Goal: Find specific page/section: Find specific page/section

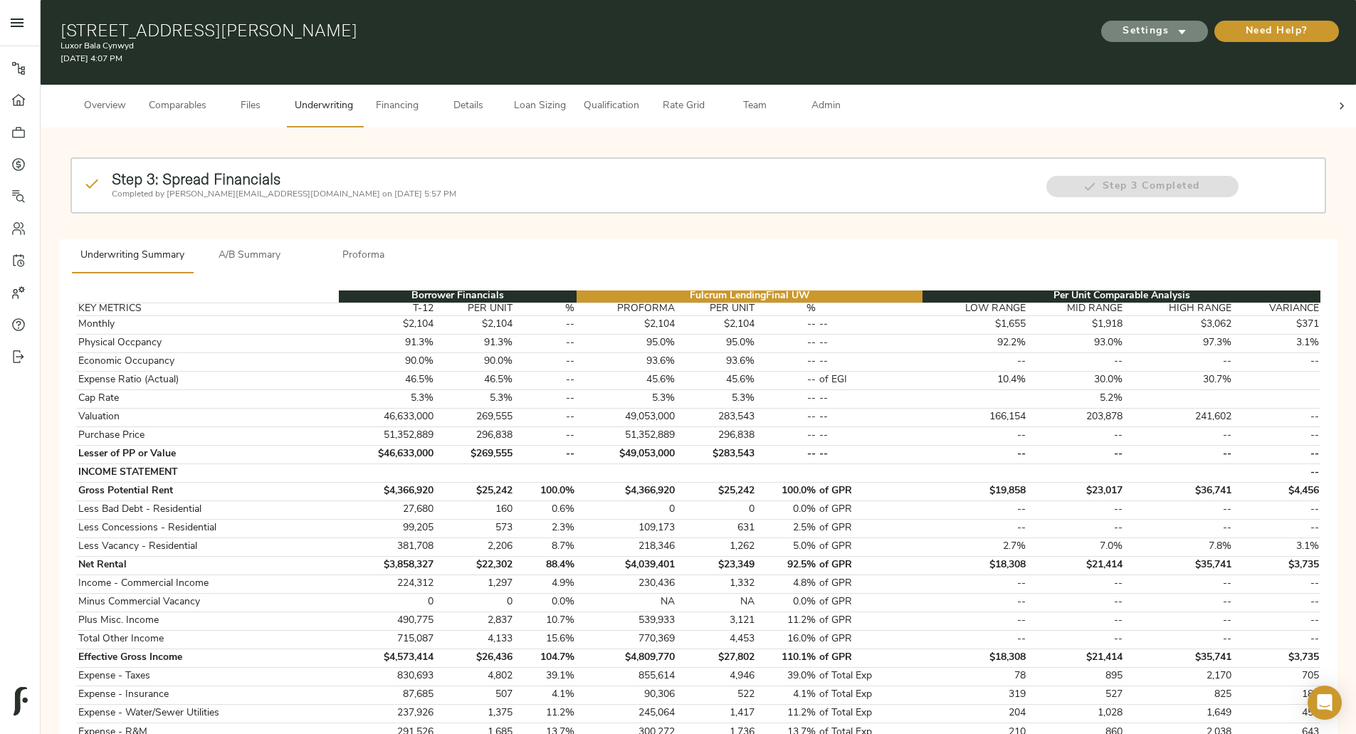
click at [1115, 29] on span "Settings" at bounding box center [1154, 32] width 78 height 18
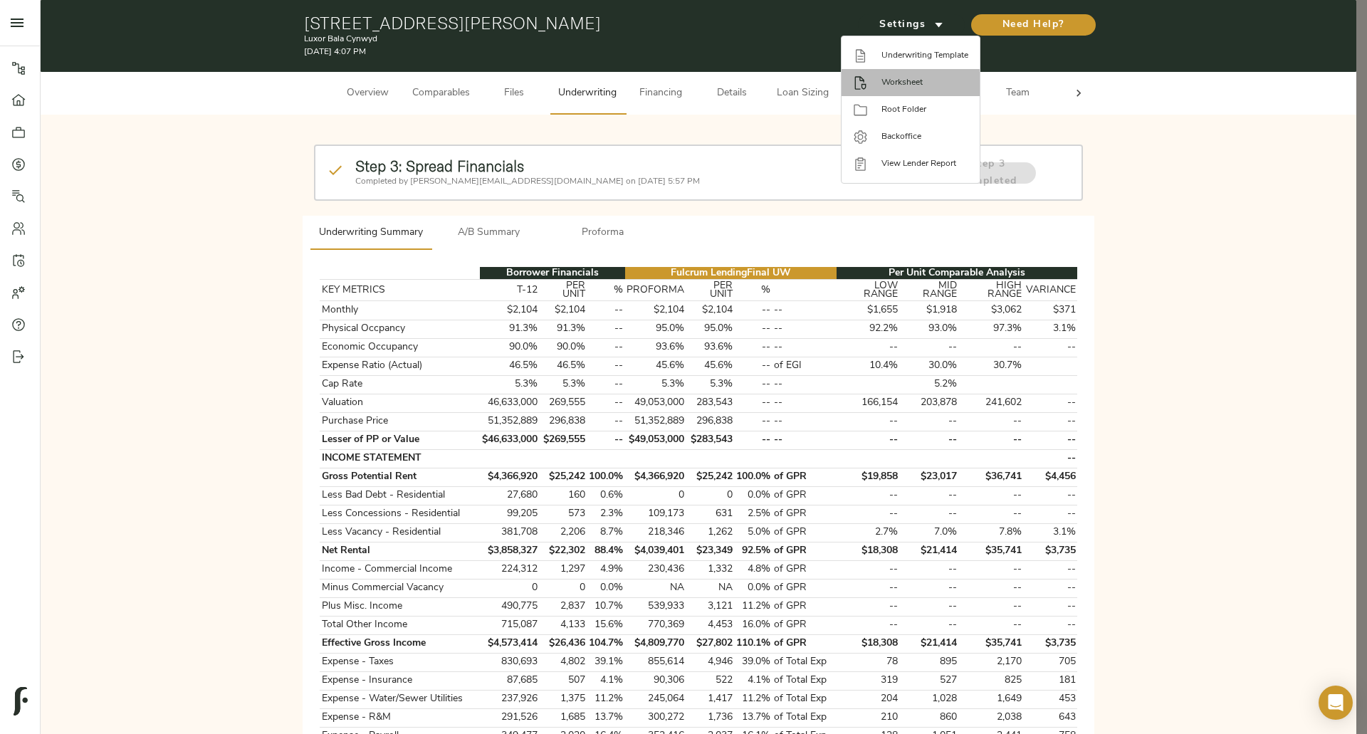
click at [888, 90] on li "Worksheet" at bounding box center [910, 82] width 138 height 27
click at [662, 215] on div at bounding box center [683, 367] width 1367 height 734
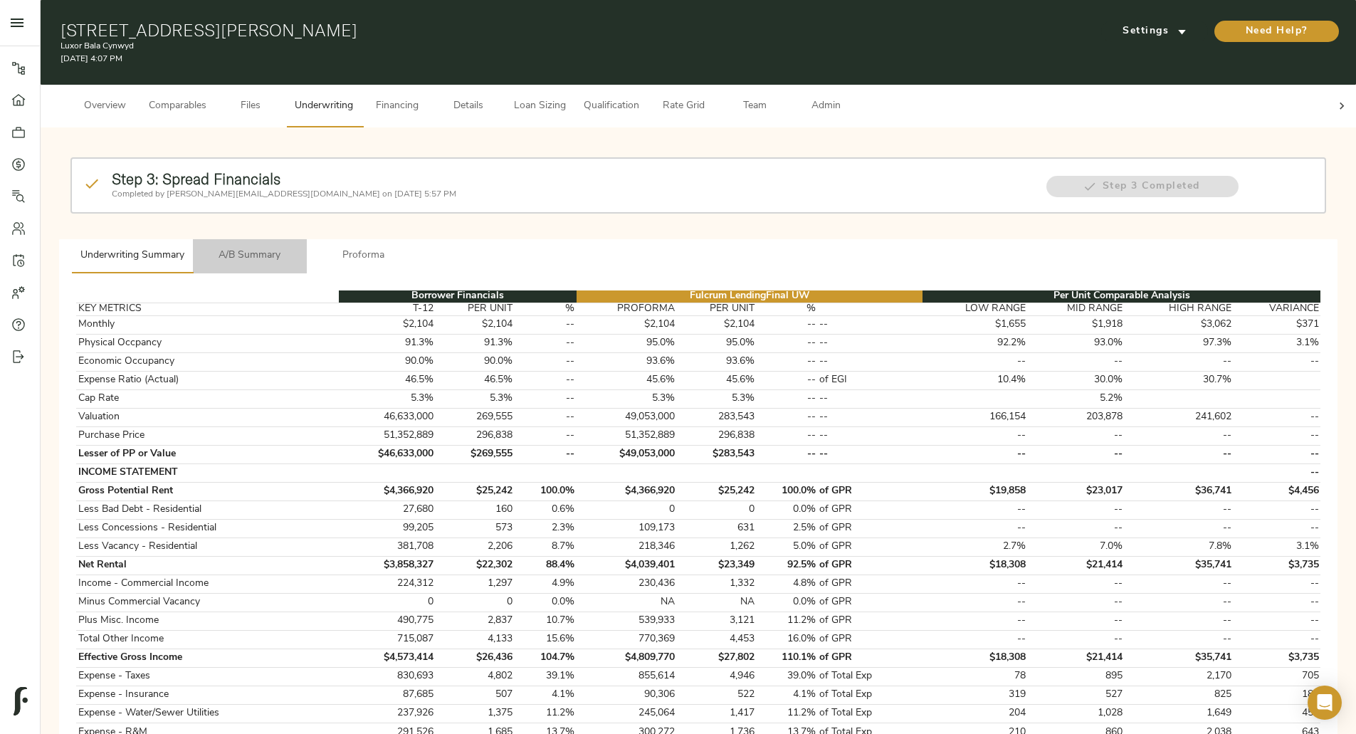
click at [298, 247] on span "A/B Summary" at bounding box center [249, 256] width 97 height 18
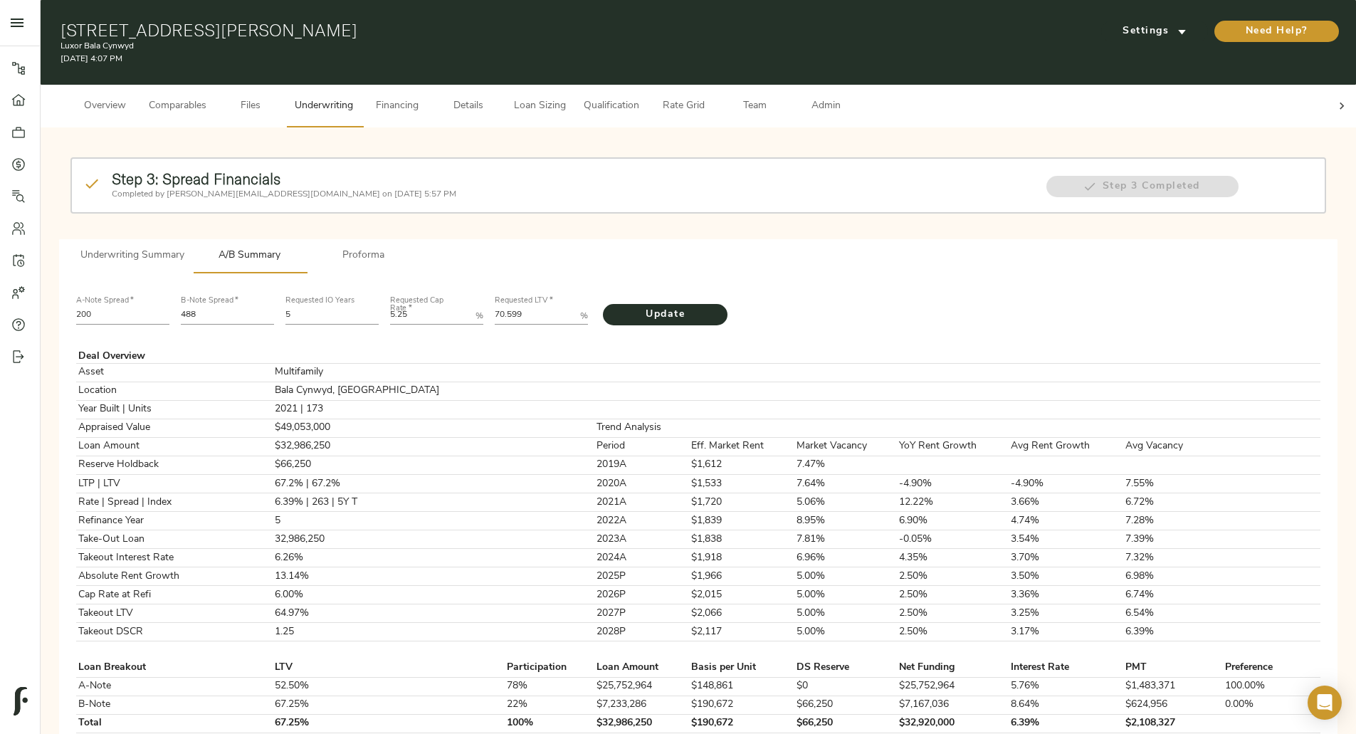
click at [1115, 33] on span "Settings" at bounding box center [1154, 32] width 78 height 18
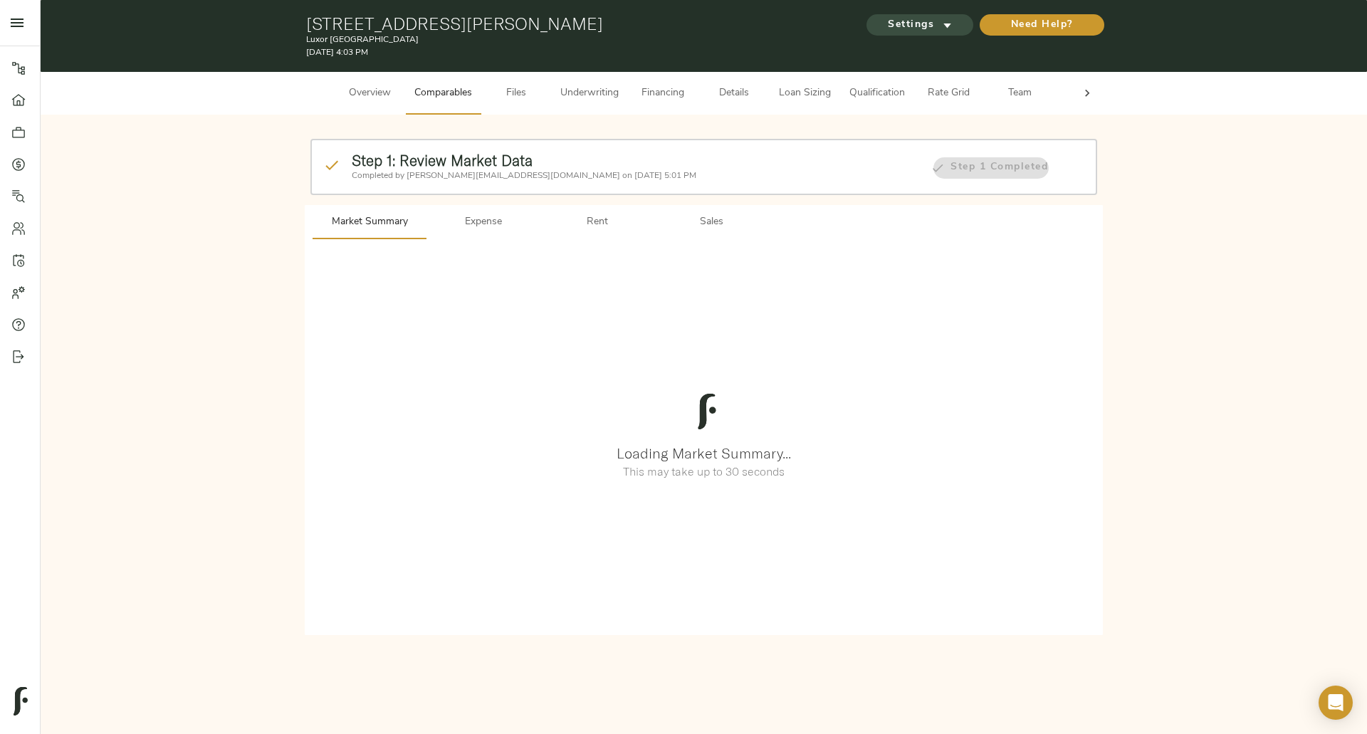
click at [940, 31] on icon "submit" at bounding box center [947, 25] width 15 height 15
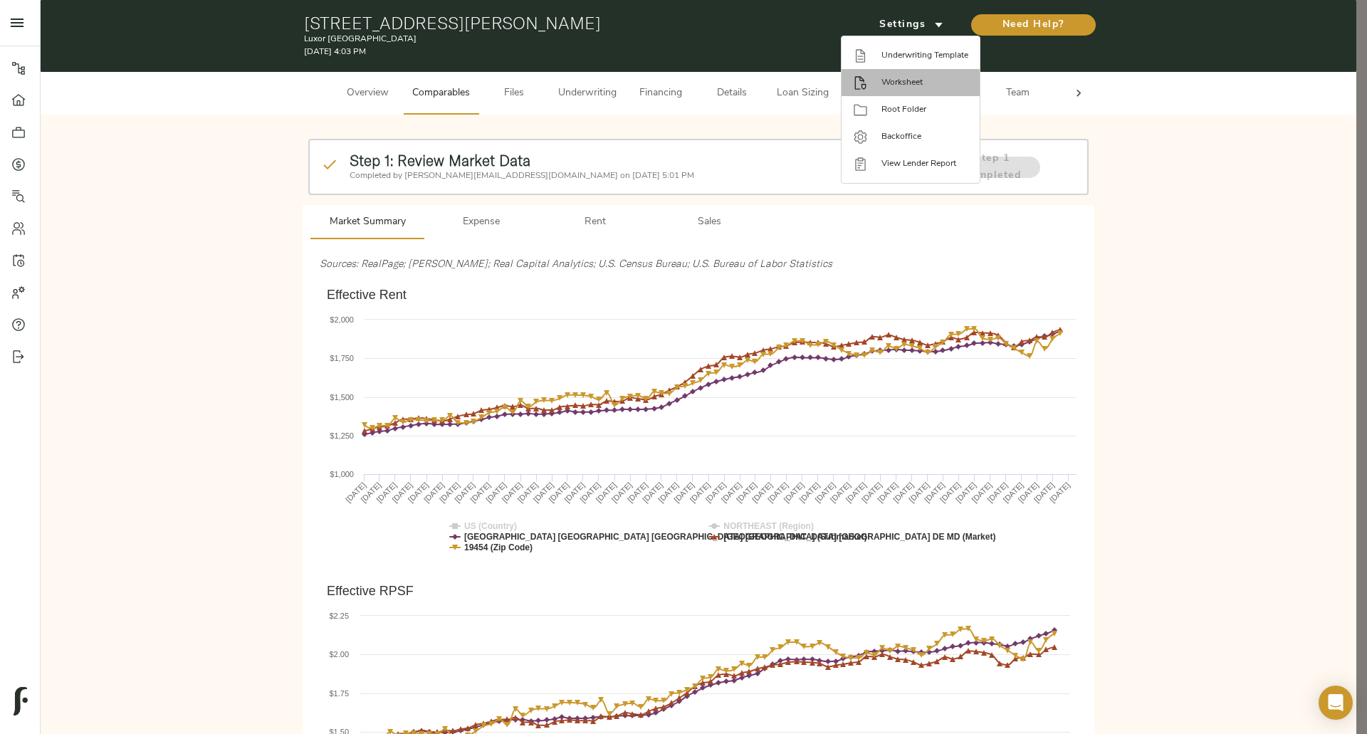
click at [885, 84] on span "Worksheet" at bounding box center [924, 82] width 87 height 13
click at [564, 95] on div at bounding box center [683, 367] width 1367 height 734
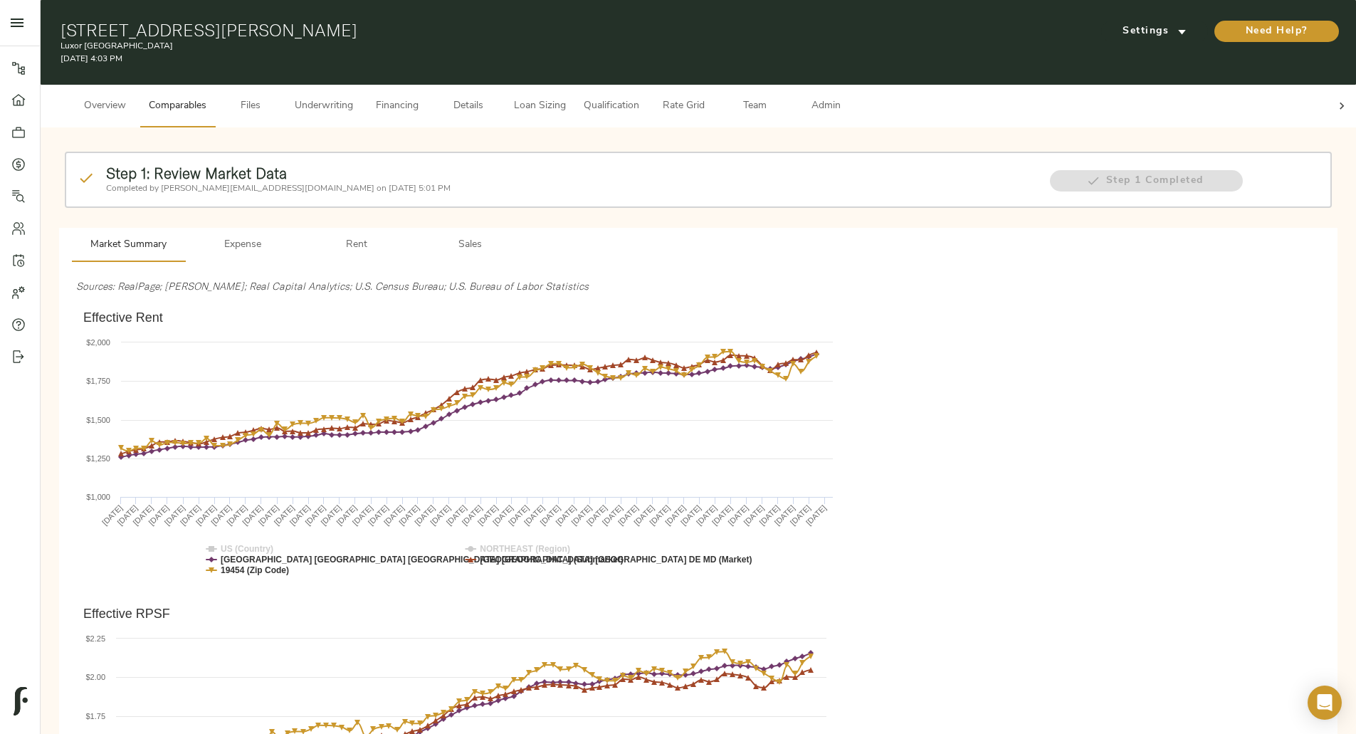
click at [353, 98] on span "Underwriting" at bounding box center [324, 107] width 58 height 18
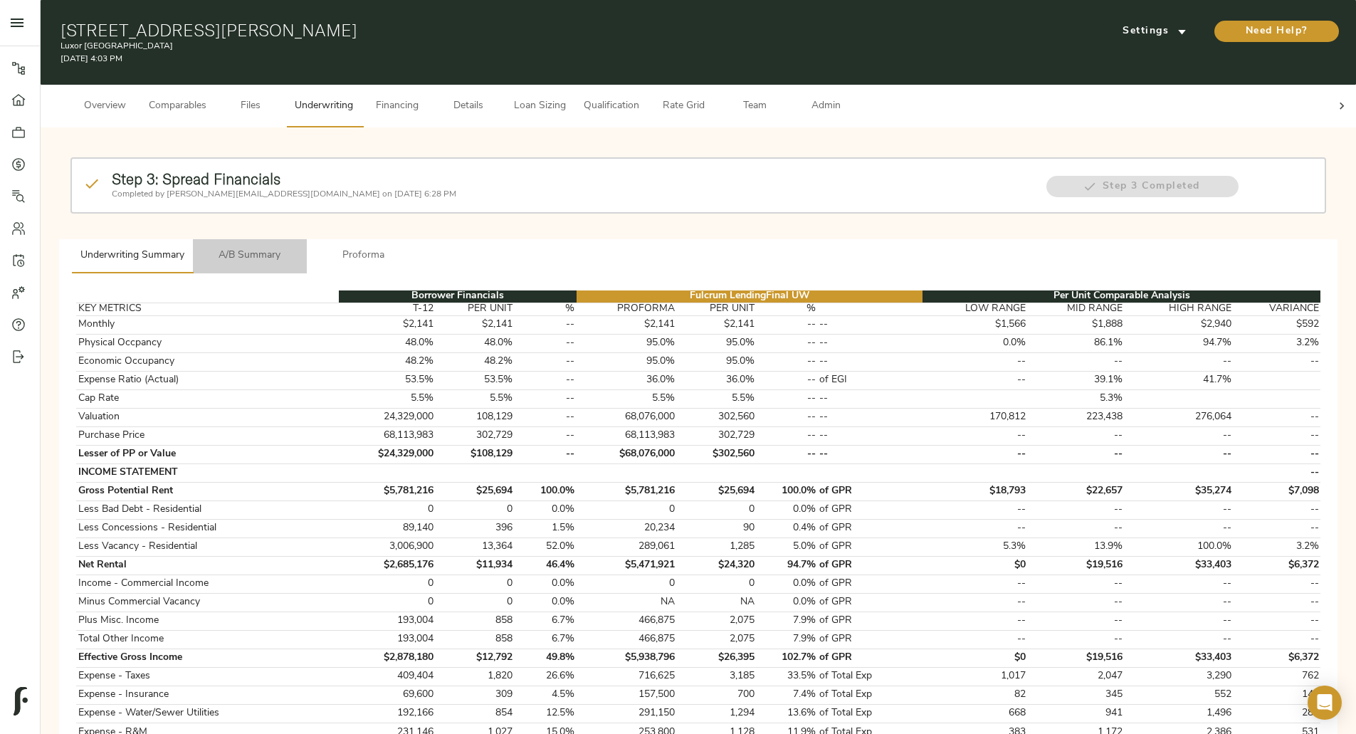
click at [298, 247] on span "A/B Summary" at bounding box center [249, 256] width 97 height 18
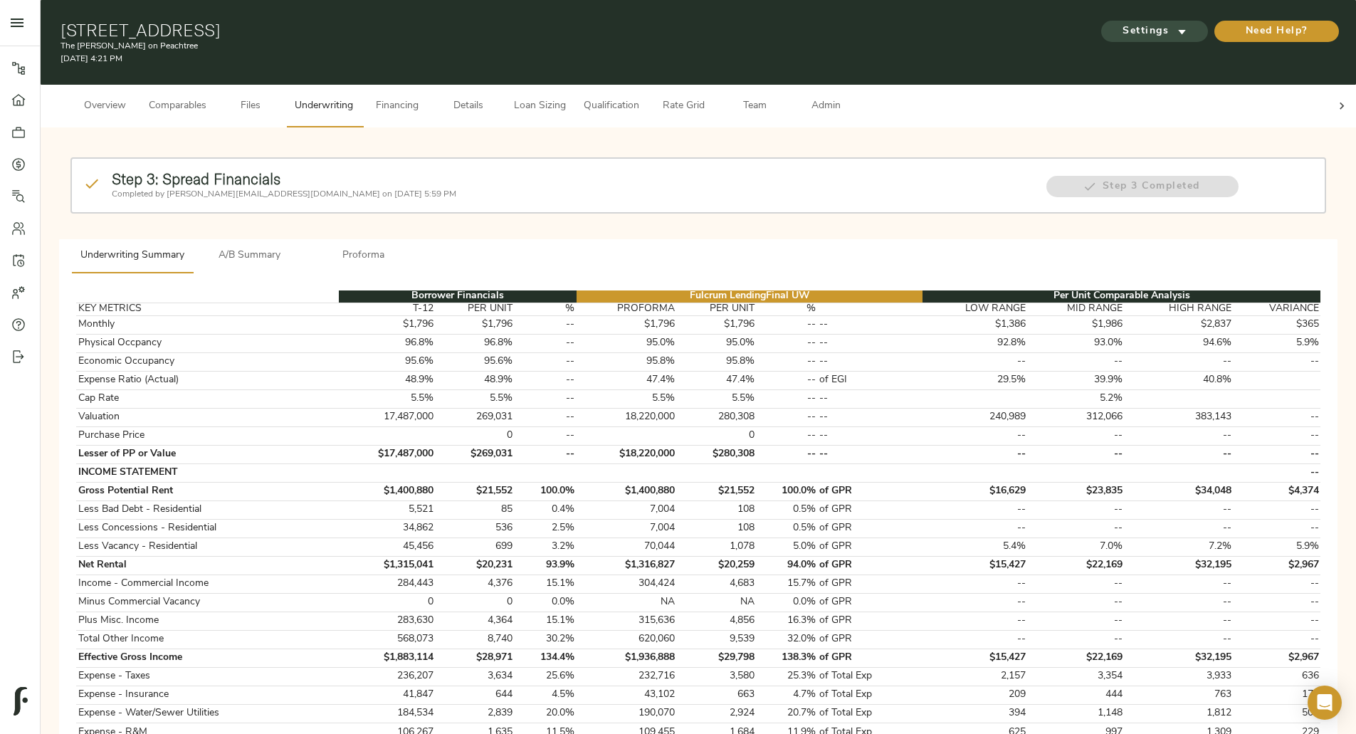
click at [1174, 26] on icon "submit" at bounding box center [1181, 31] width 15 height 15
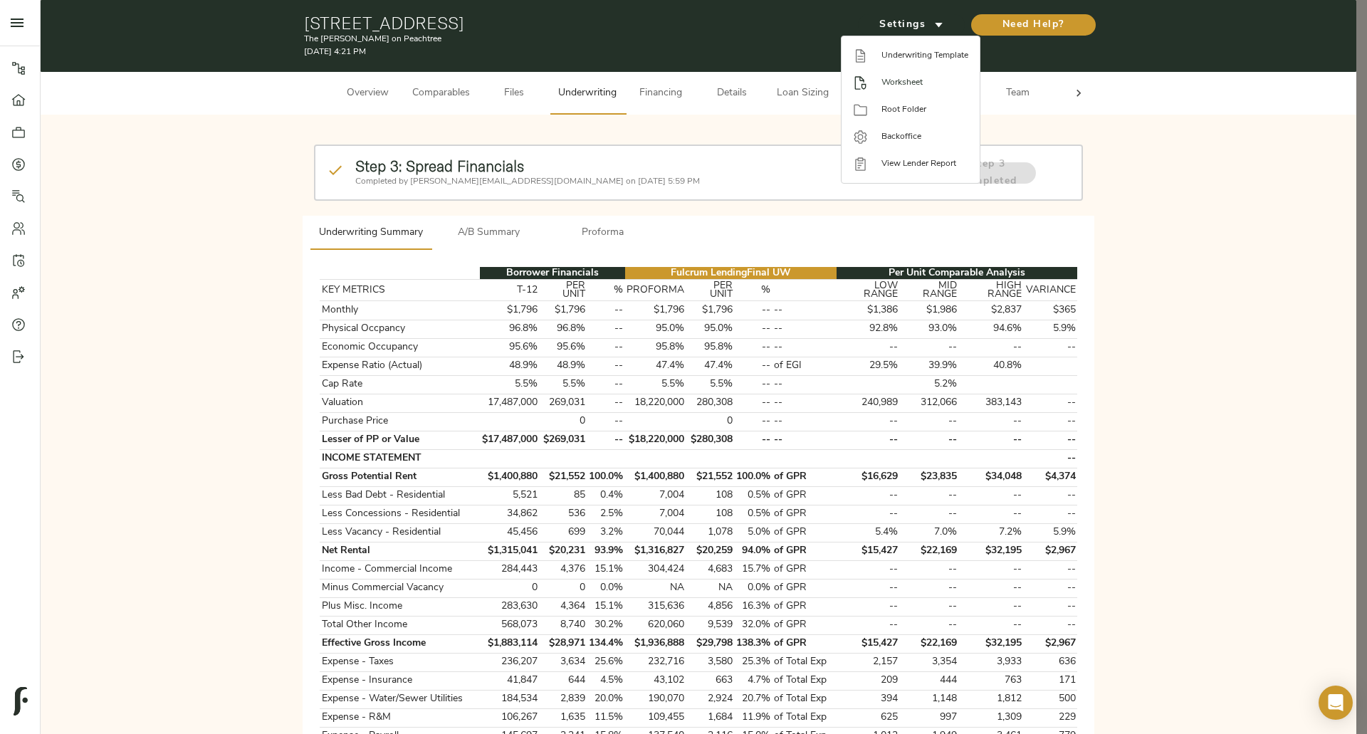
click at [900, 82] on span "Worksheet" at bounding box center [924, 82] width 87 height 13
